Goal: Information Seeking & Learning: Compare options

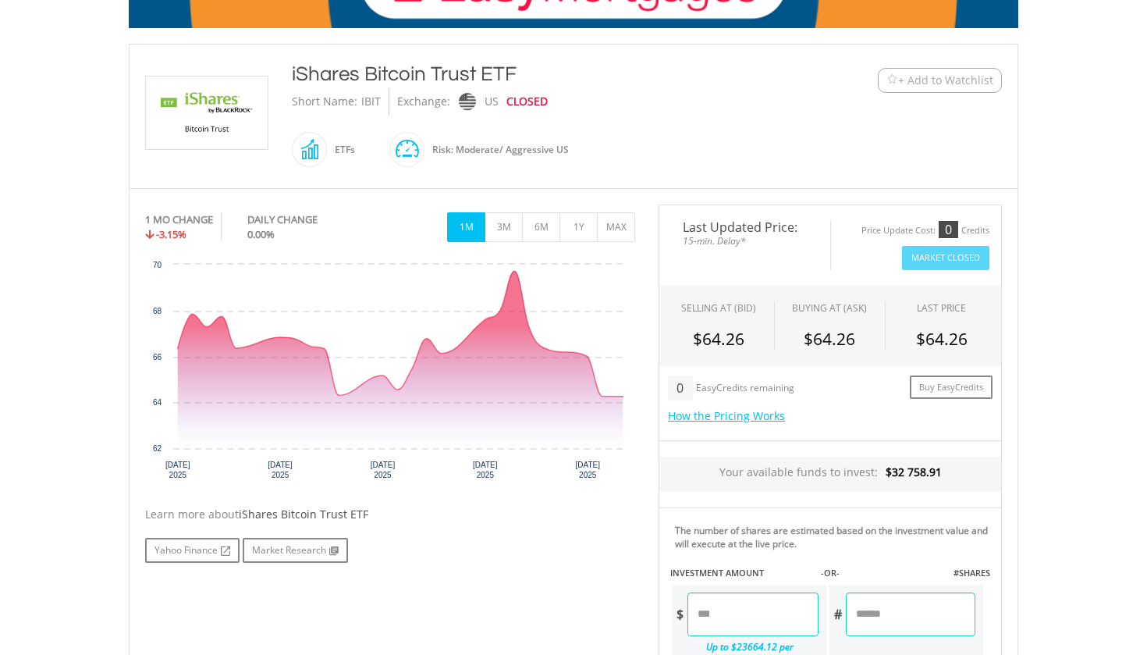
scroll to position [298, 0]
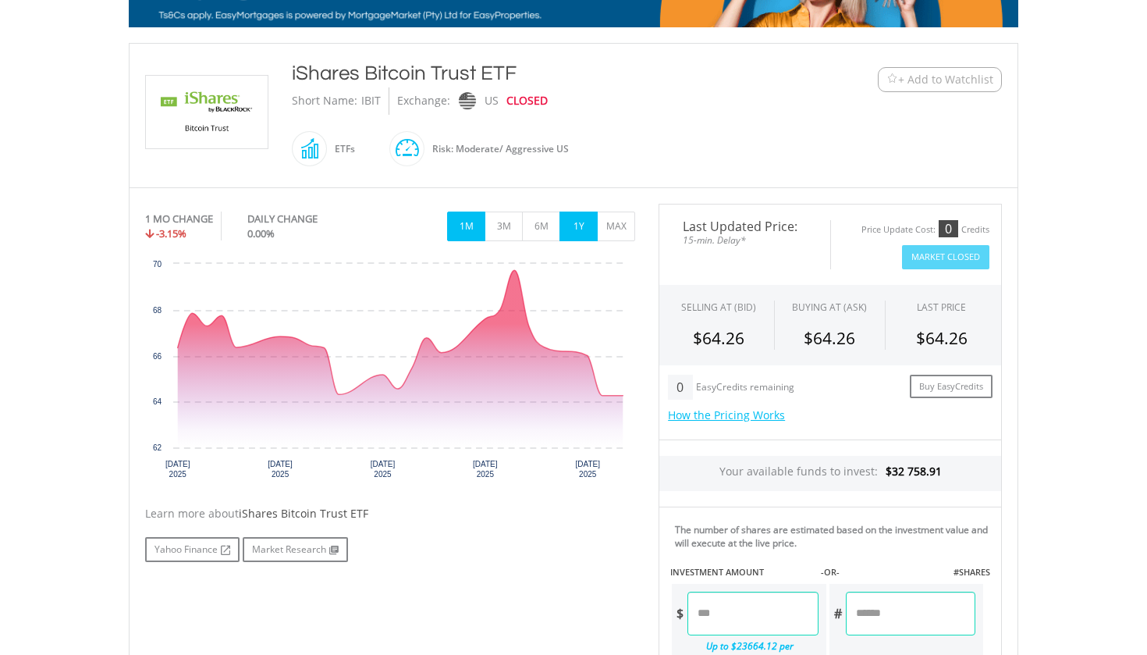
click at [582, 235] on button "1Y" at bounding box center [578, 226] width 38 height 30
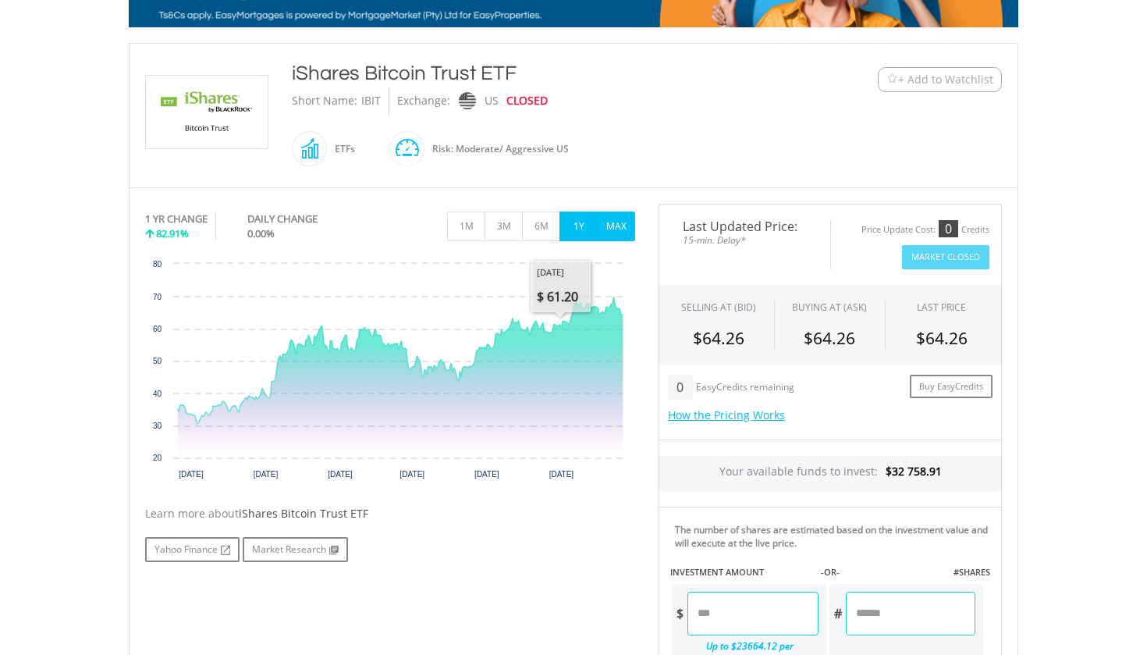
click at [611, 222] on button "MAX" at bounding box center [616, 226] width 38 height 30
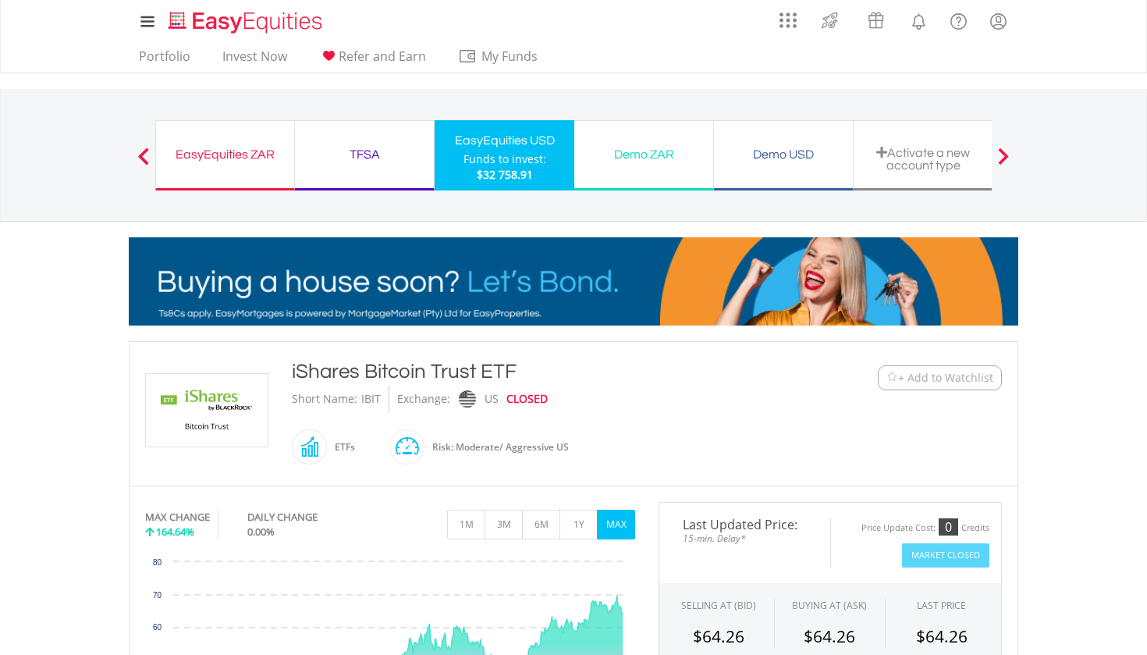
scroll to position [0, 0]
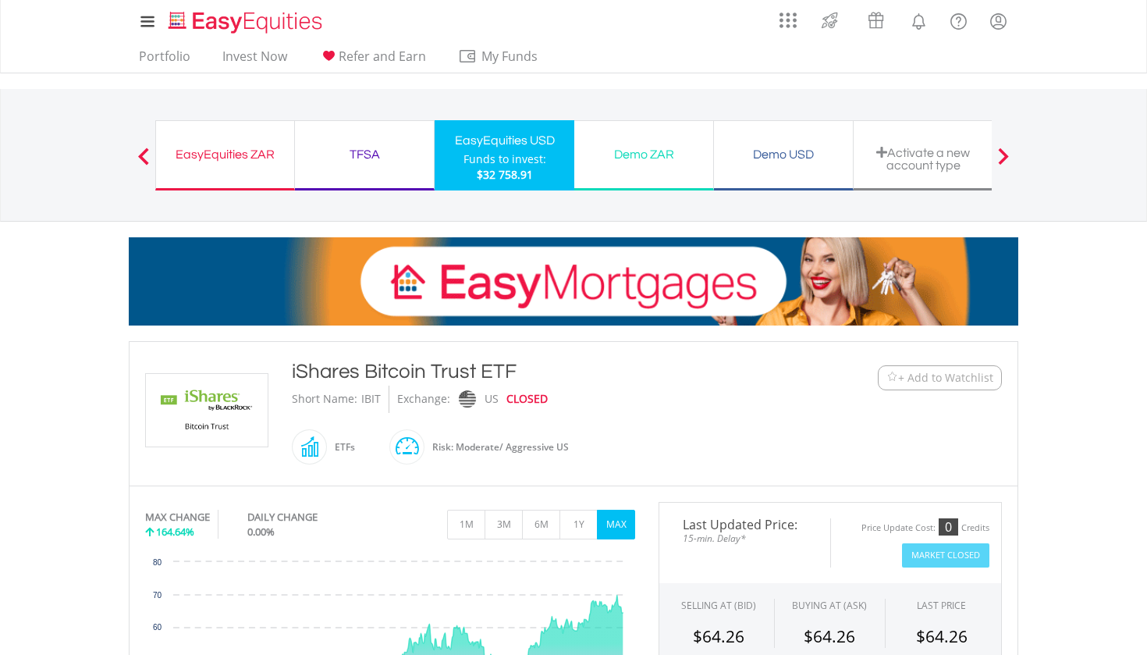
click at [175, 44] on ul "Portfolio Invest Now Refer and Earn My Funds Fund your accounts Withdraw Money …" at bounding box center [343, 58] width 428 height 30
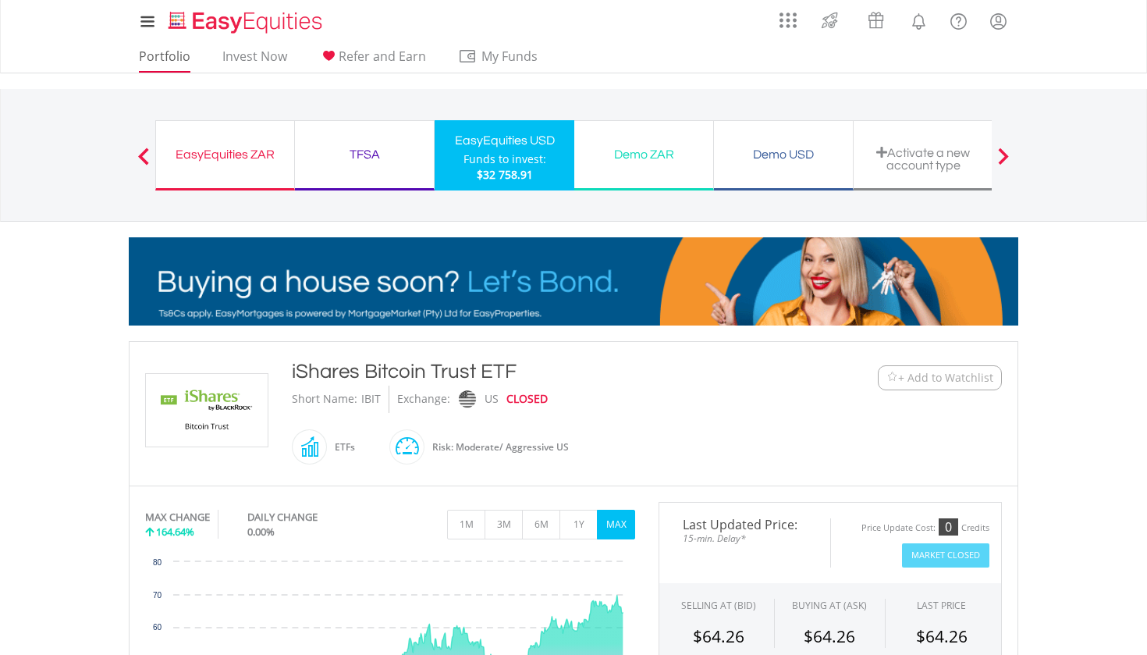
click at [174, 59] on link "Portfolio" at bounding box center [165, 60] width 64 height 24
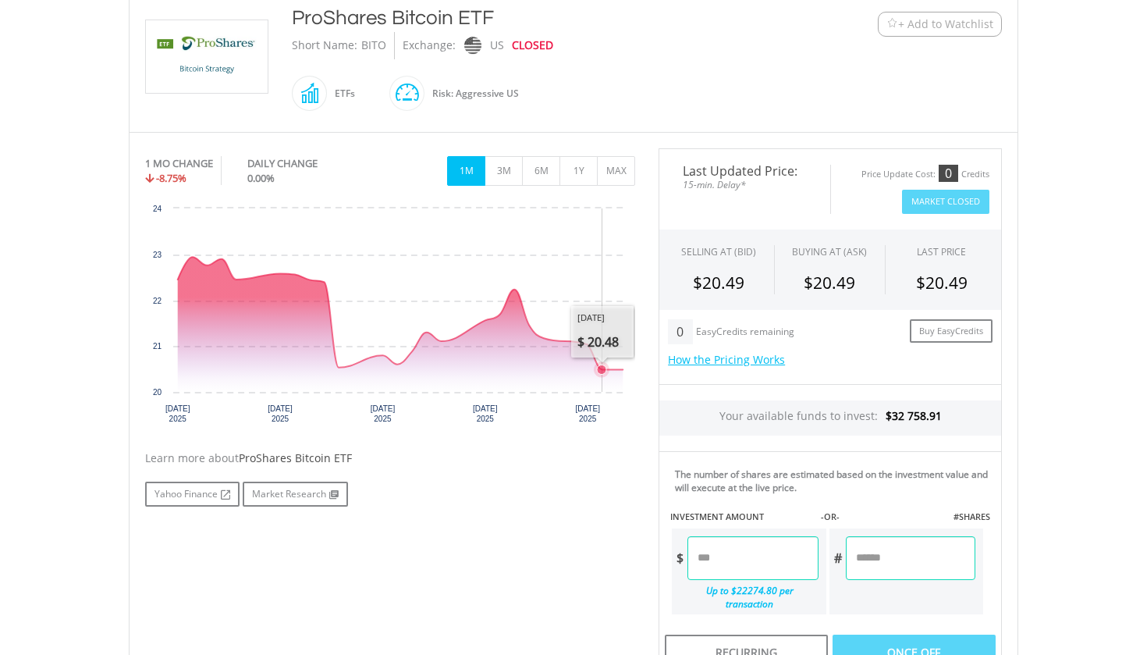
scroll to position [364, 0]
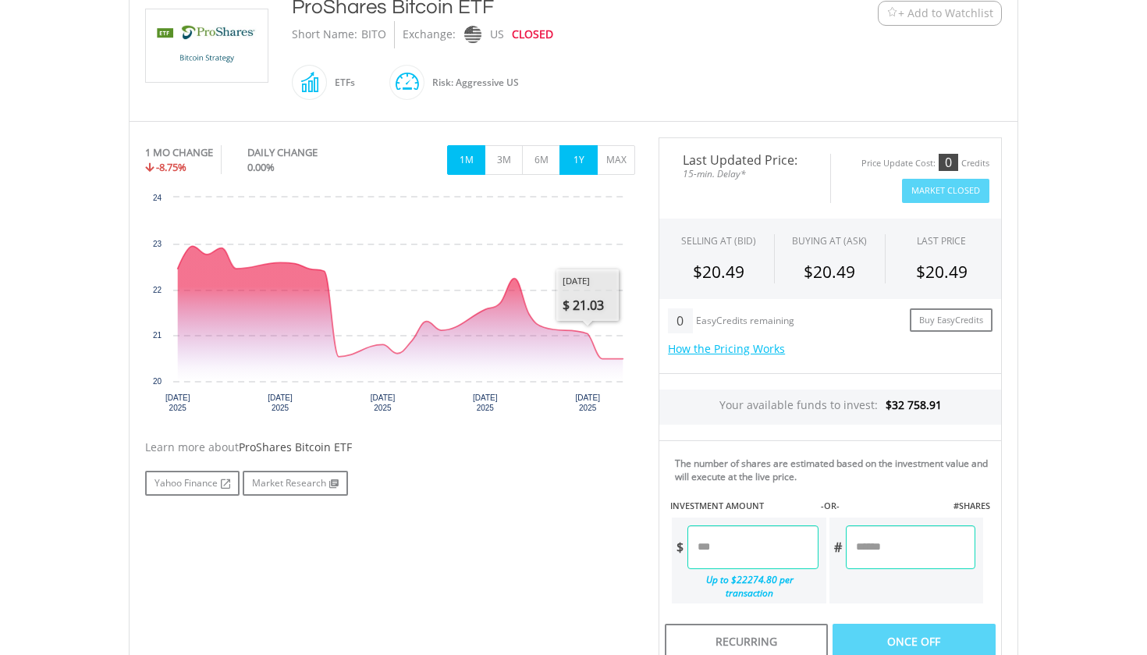
click at [584, 166] on button "1Y" at bounding box center [578, 160] width 38 height 30
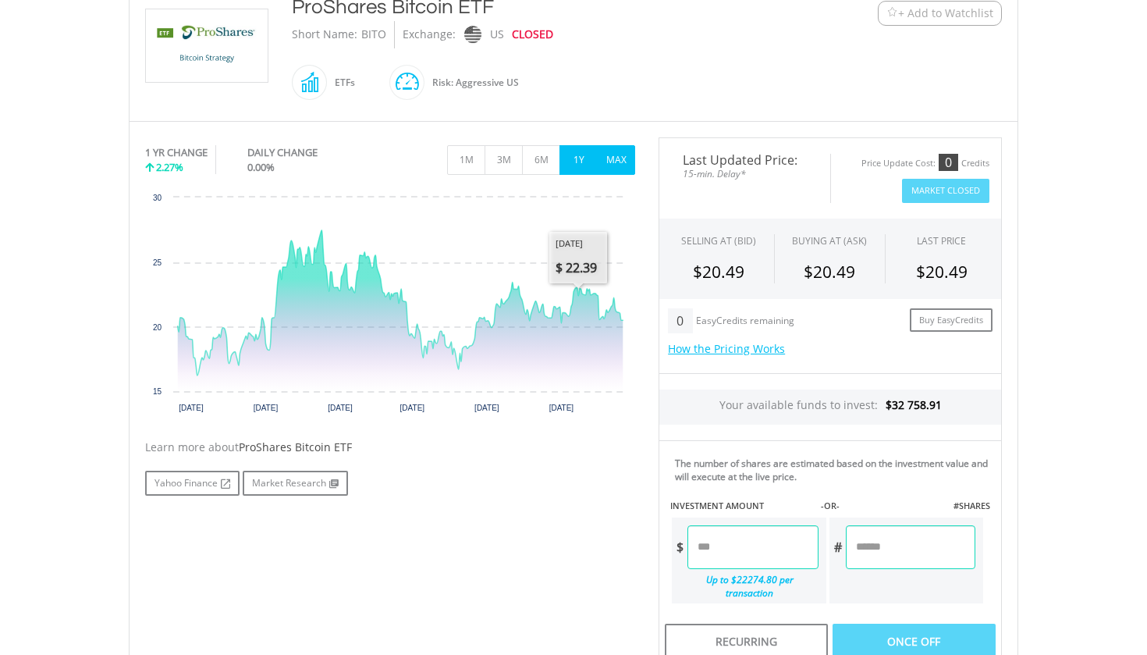
click at [602, 169] on button "MAX" at bounding box center [616, 160] width 38 height 30
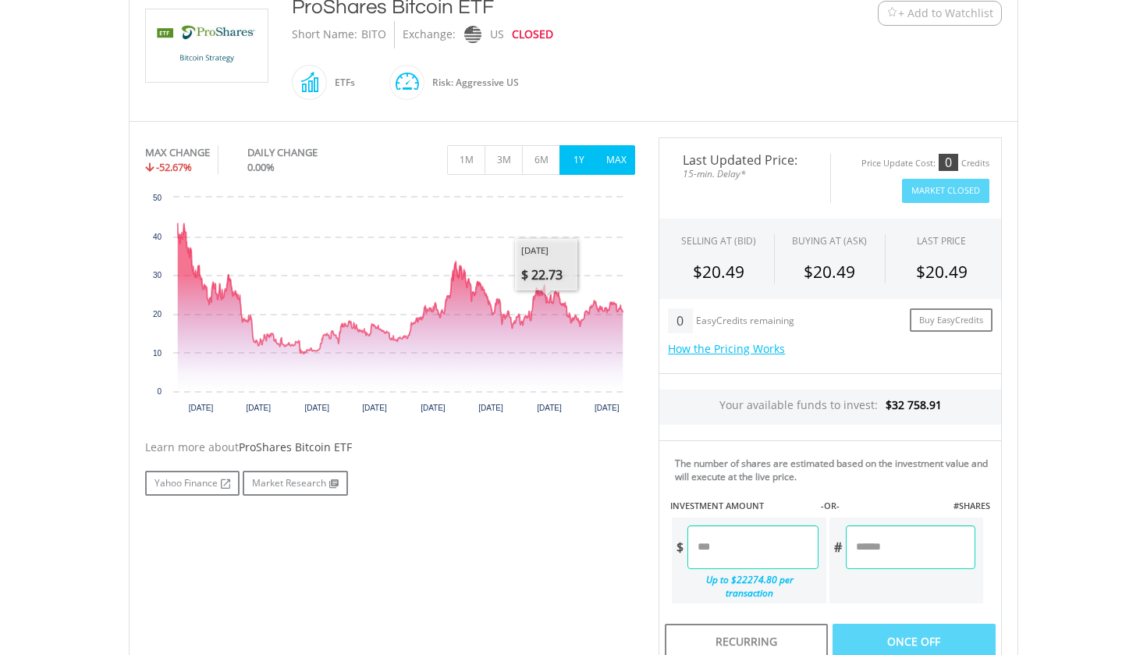
click at [571, 174] on button "1Y" at bounding box center [578, 160] width 38 height 30
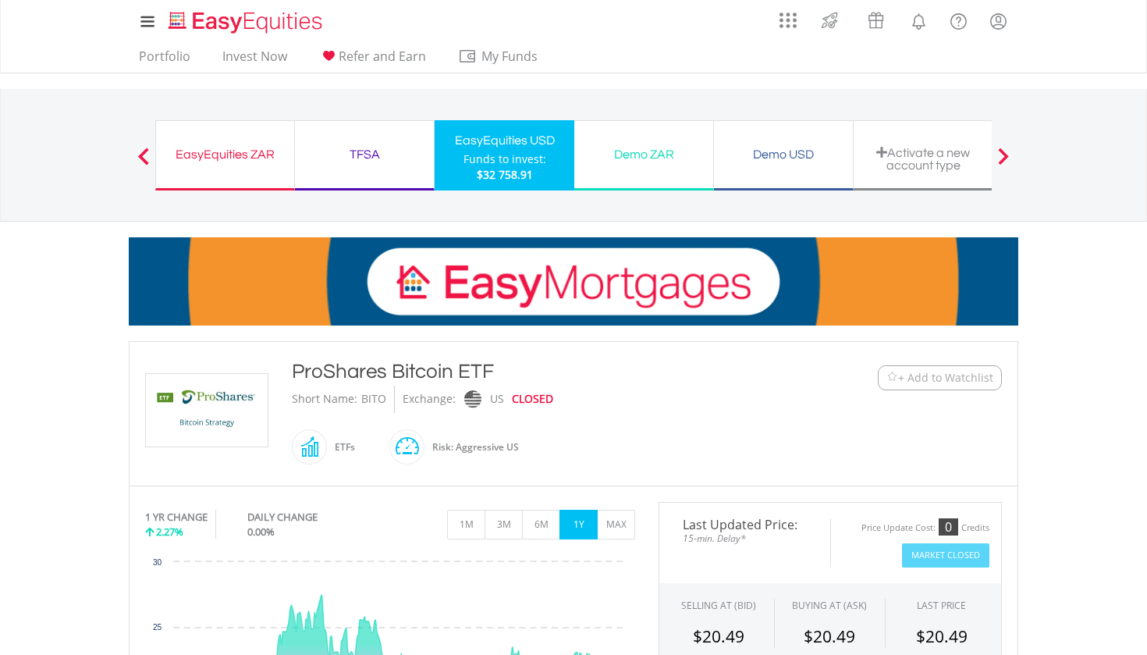
scroll to position [0, 0]
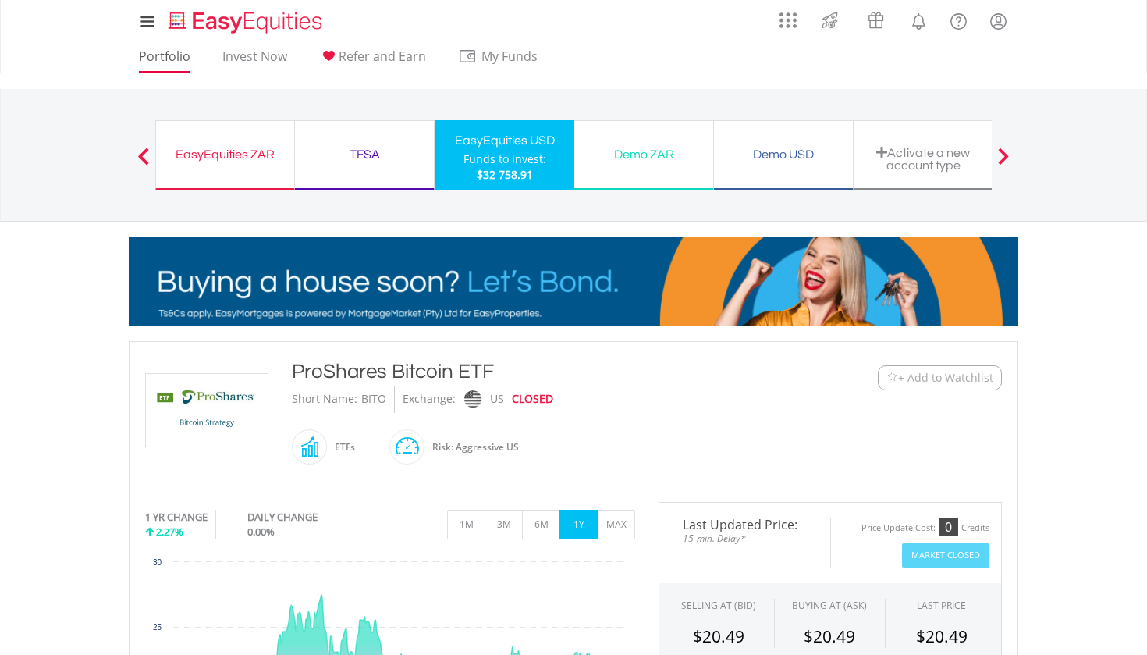
click at [173, 63] on link "Portfolio" at bounding box center [165, 60] width 64 height 24
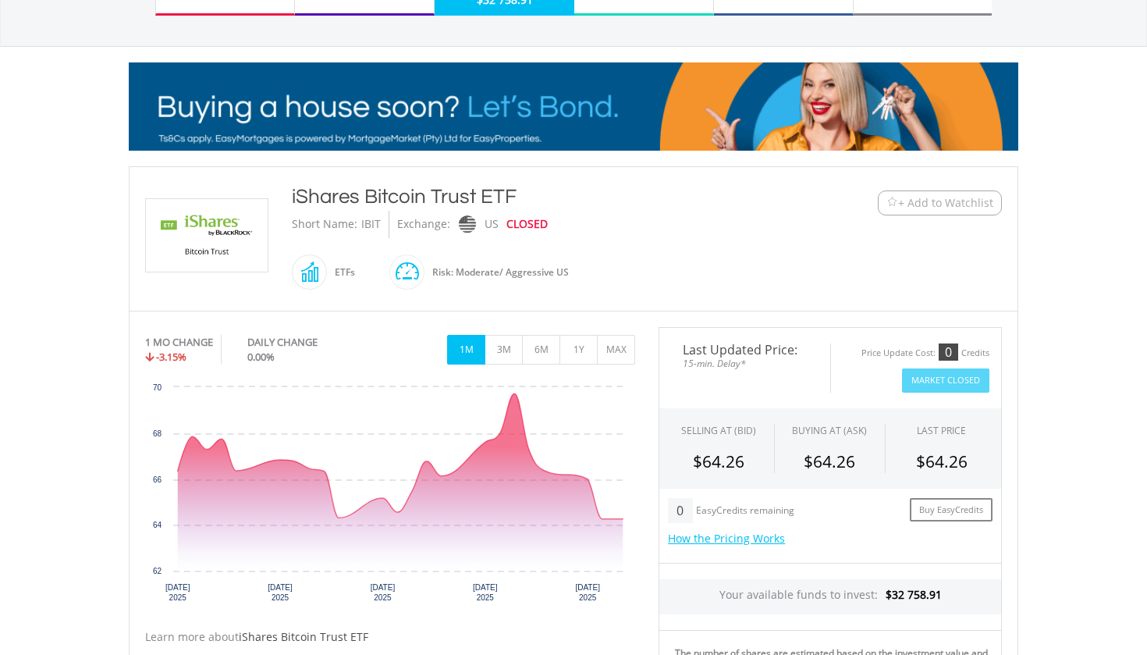
scroll to position [176, 0]
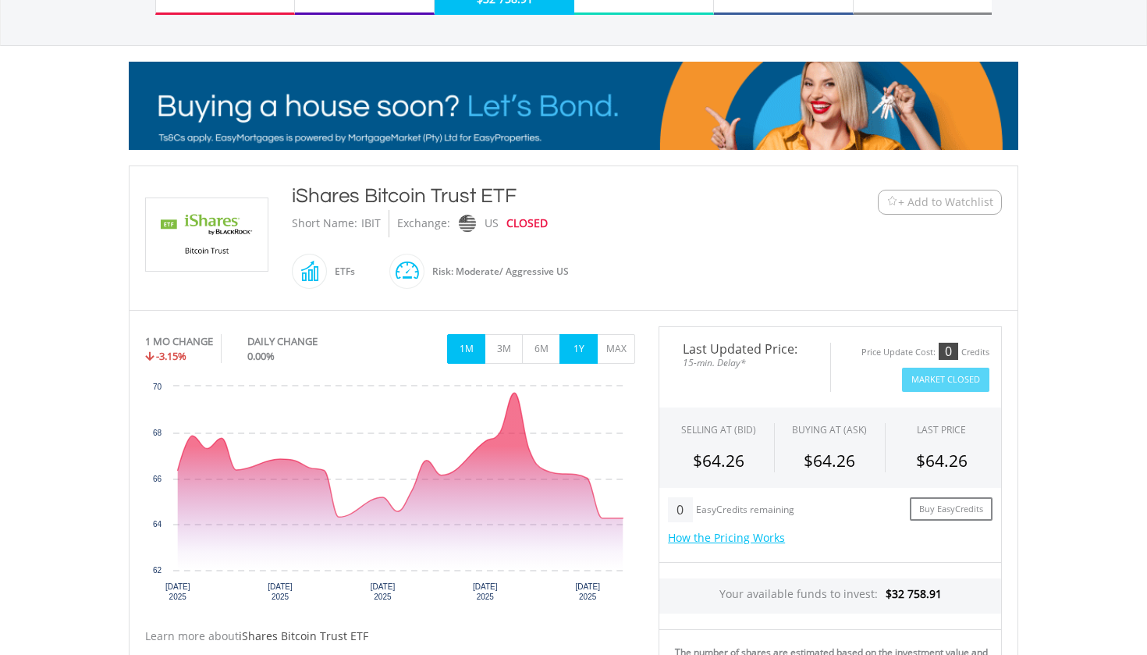
click at [568, 357] on button "1Y" at bounding box center [578, 349] width 38 height 30
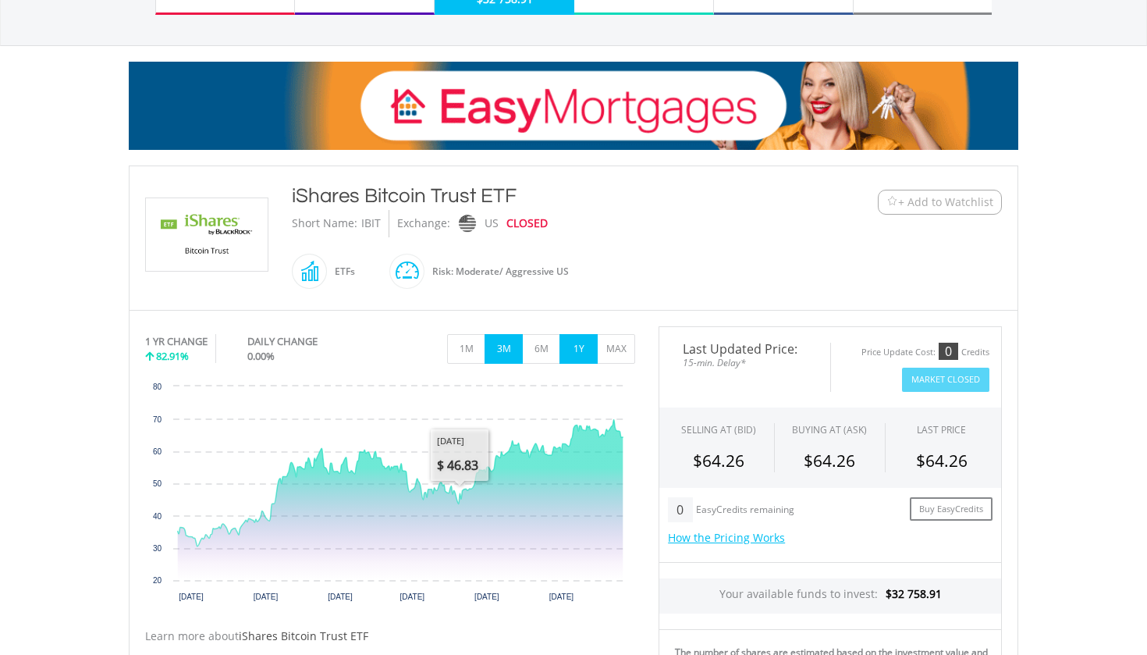
click at [503, 346] on button "3M" at bounding box center [504, 349] width 38 height 30
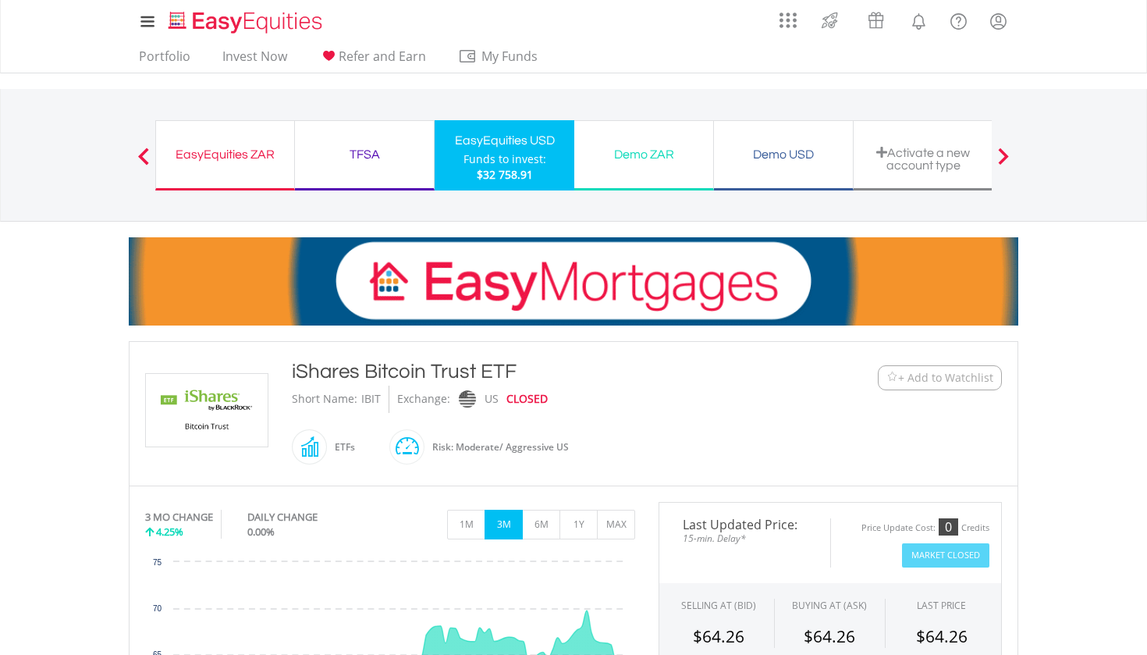
scroll to position [0, 0]
